Goal: Find contact information: Find contact information

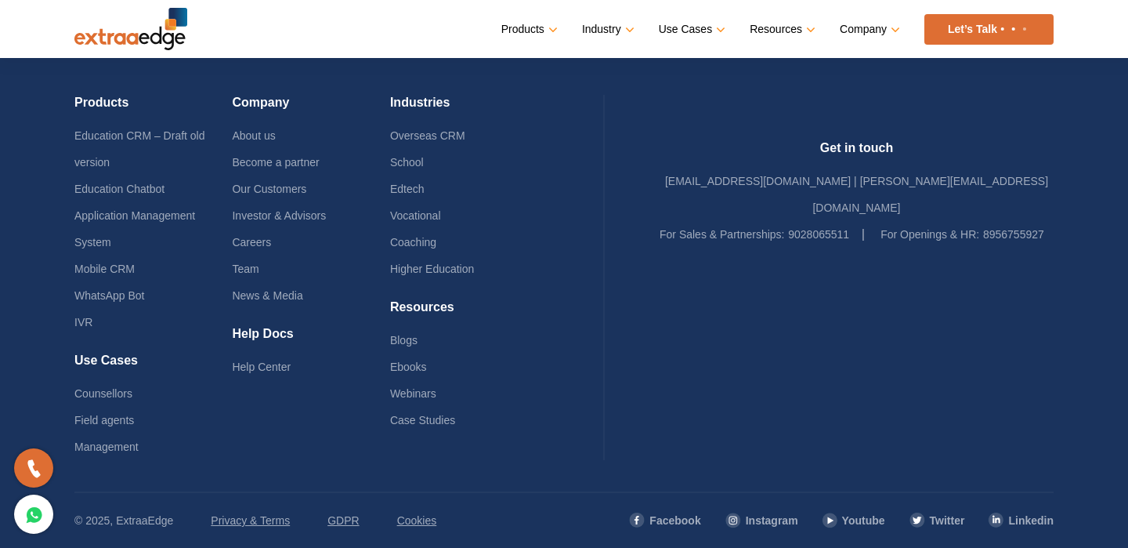
scroll to position [3808, 0]
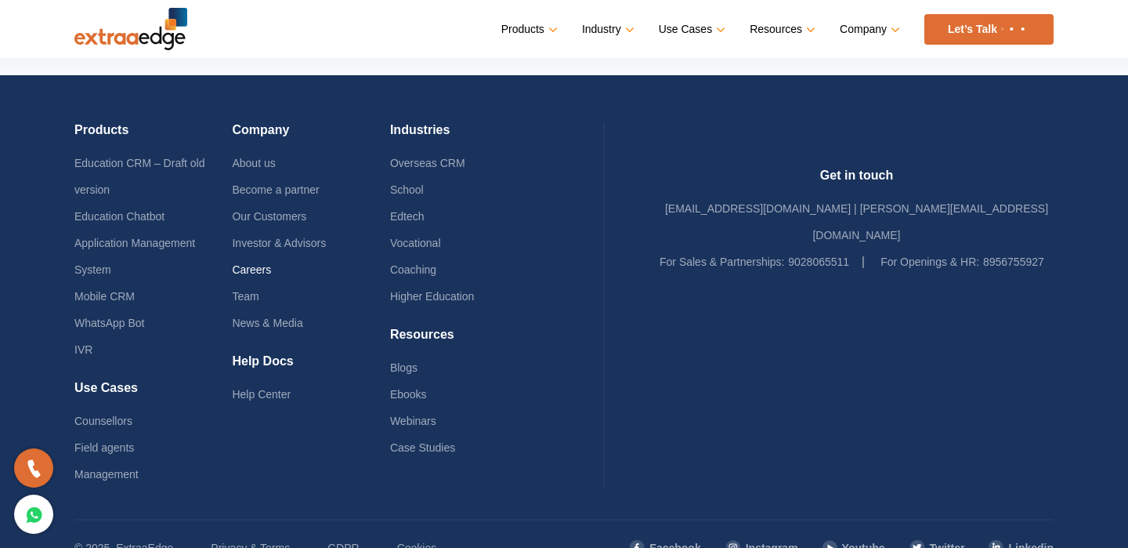
click at [267, 273] on link "Careers" at bounding box center [251, 269] width 39 height 13
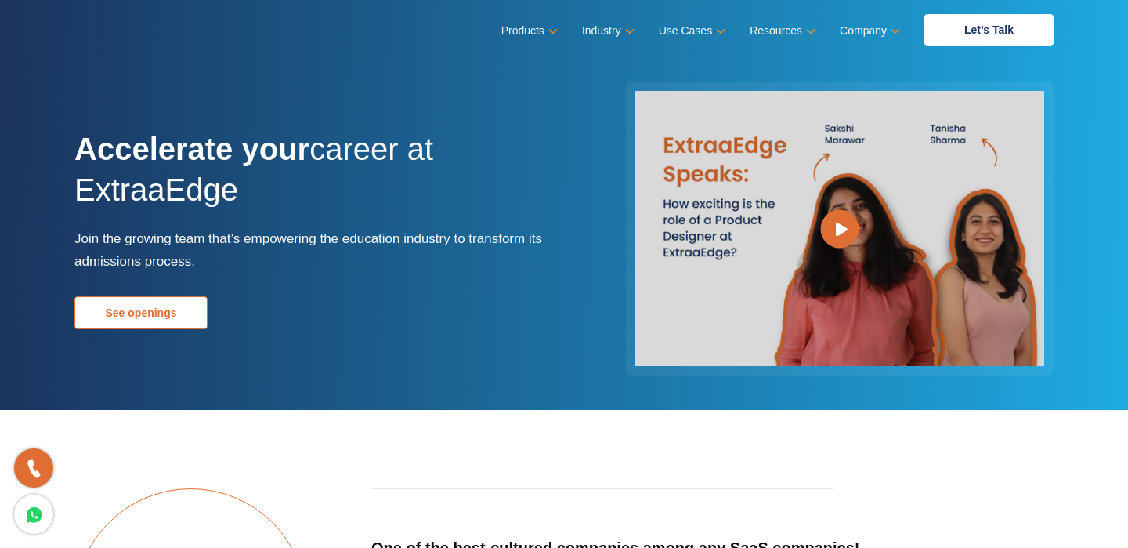
click at [150, 317] on link "See openings" at bounding box center [140, 312] width 133 height 33
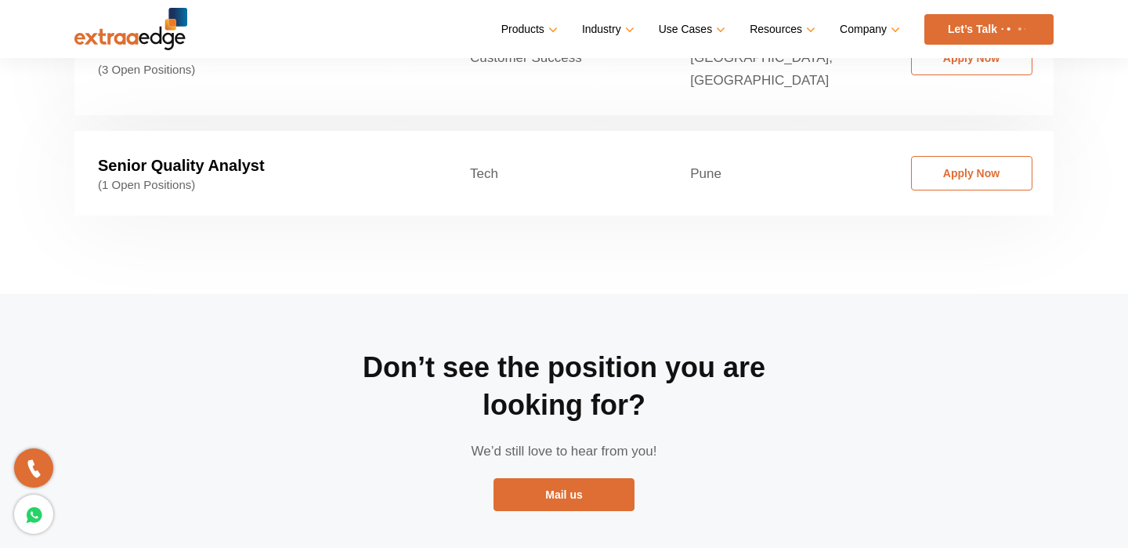
scroll to position [2876, 0]
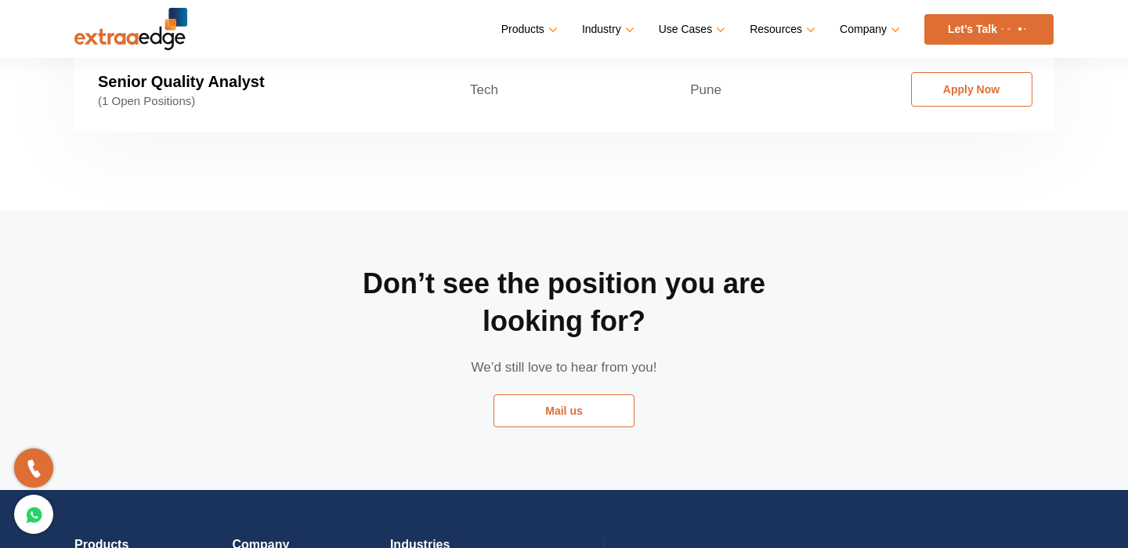
click at [498, 394] on link "Mail us" at bounding box center [564, 410] width 141 height 33
drag, startPoint x: 560, startPoint y: 345, endPoint x: 752, endPoint y: 10, distance: 385.6
